Goal: Task Accomplishment & Management: Manage account settings

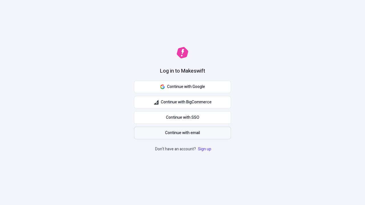
click at [183, 133] on span "Continue with email" at bounding box center [182, 133] width 35 height 6
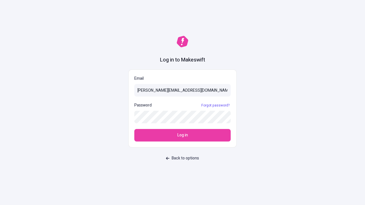
type input "[PERSON_NAME][EMAIL_ADDRESS][DOMAIN_NAME]"
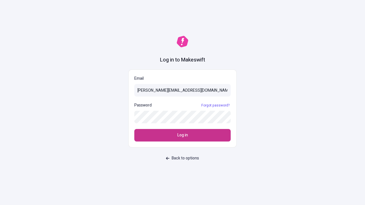
click at [183, 136] on span "Log in" at bounding box center [183, 135] width 11 height 6
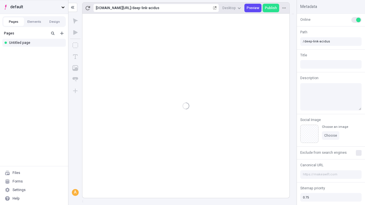
click at [34, 7] on span "default" at bounding box center [34, 7] width 49 height 6
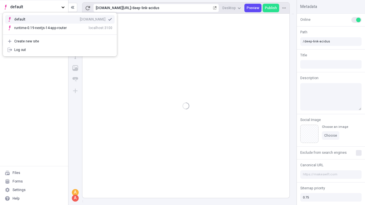
click at [80, 18] on div "[DOMAIN_NAME]" at bounding box center [93, 19] width 26 height 5
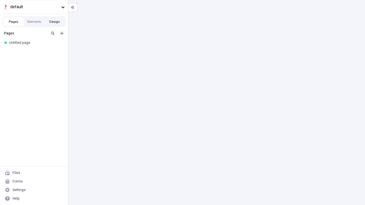
click at [55, 22] on button "Design" at bounding box center [55, 21] width 21 height 9
